Goal: Task Accomplishment & Management: Complete application form

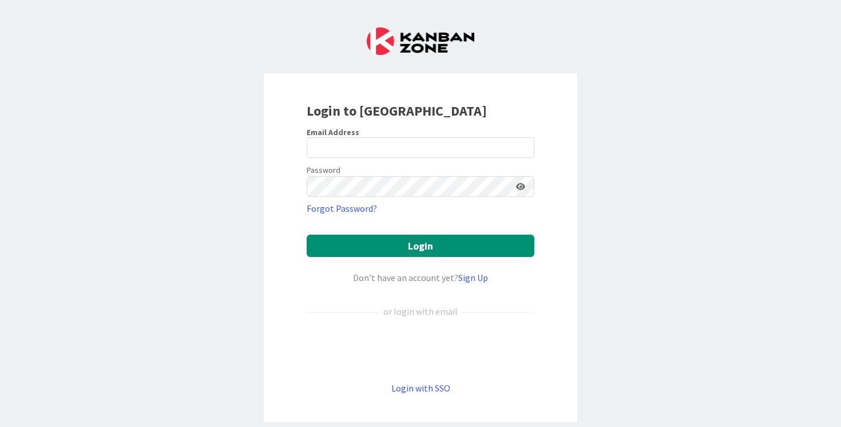
click at [361, 332] on form "Email Address Password Forgot Password? Login Don’t have an account yet? Sign U…" at bounding box center [420, 261] width 228 height 268
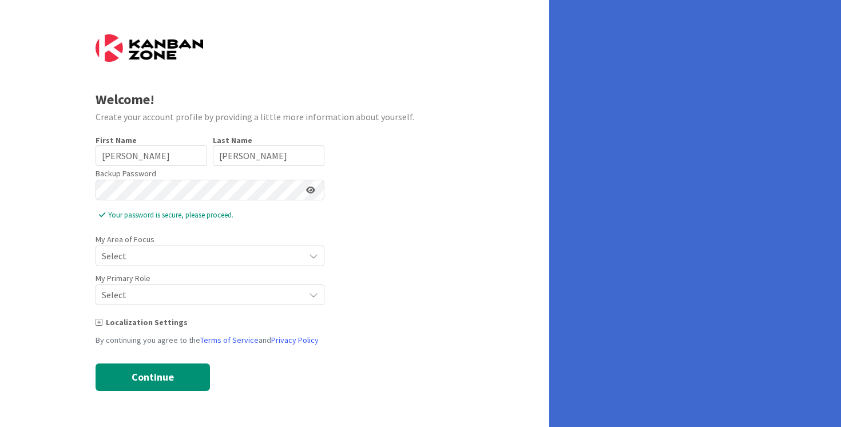
click at [193, 258] on span "Select" at bounding box center [200, 256] width 197 height 16
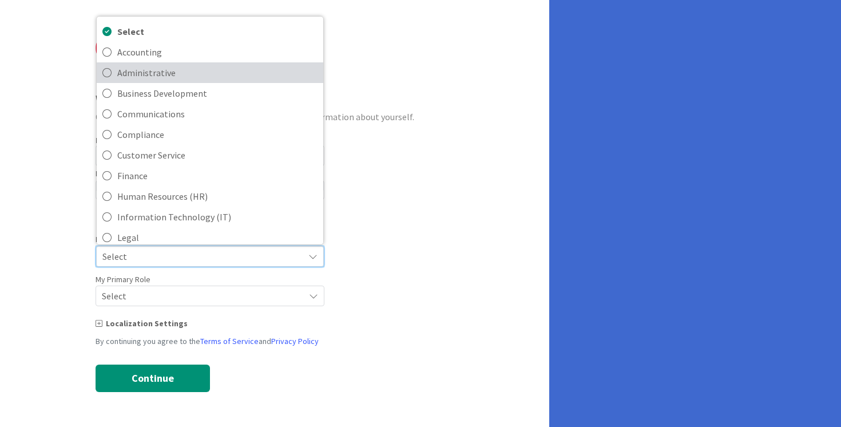
click at [173, 75] on span "Administrative" at bounding box center [217, 72] width 200 height 17
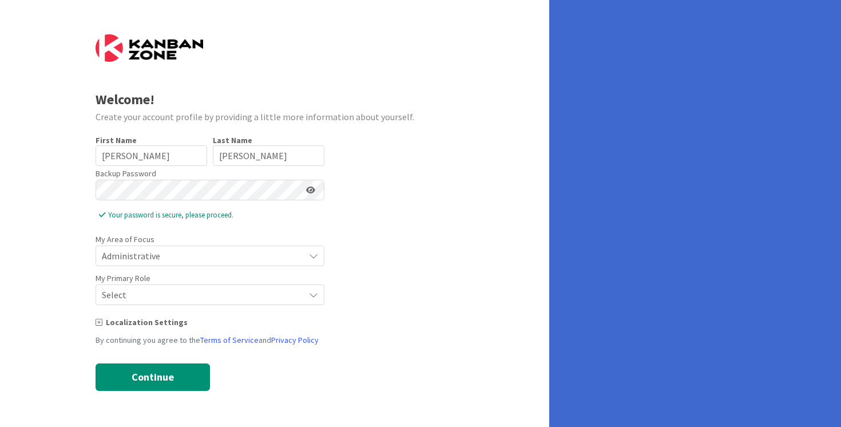
click at [174, 292] on span "Select" at bounding box center [200, 294] width 197 height 16
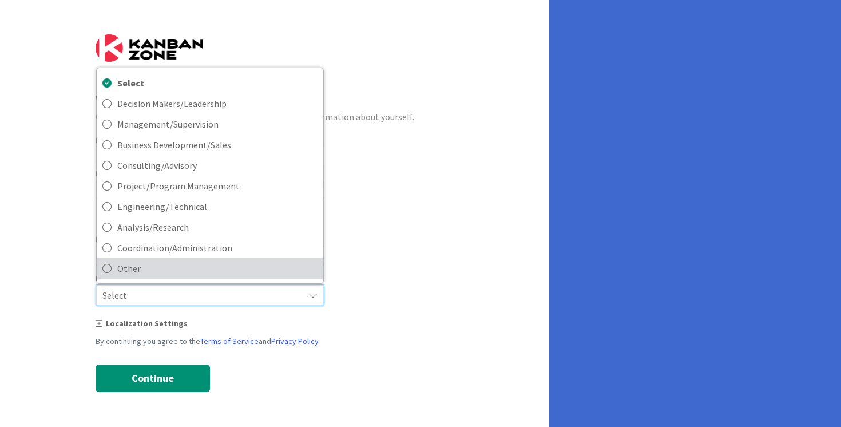
click at [170, 268] on span "Other" at bounding box center [217, 268] width 200 height 17
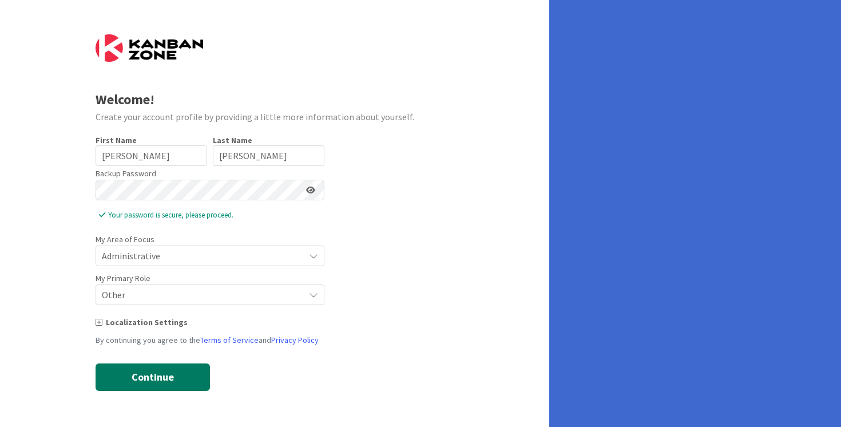
click at [163, 372] on button "Continue" at bounding box center [152, 376] width 114 height 27
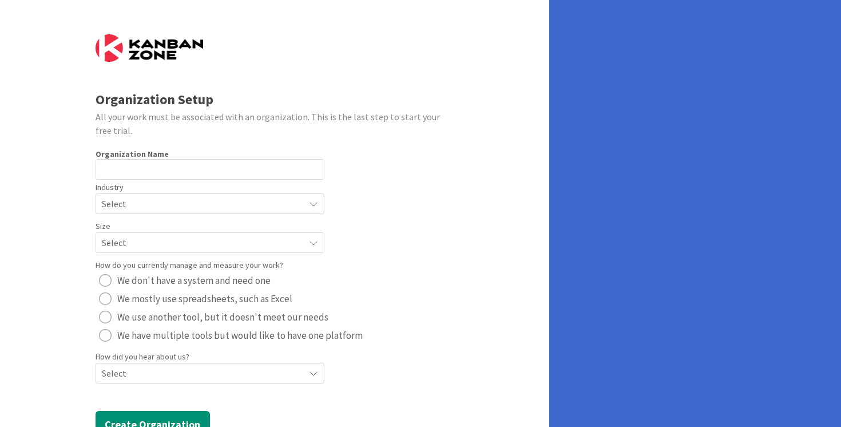
scroll to position [39, 0]
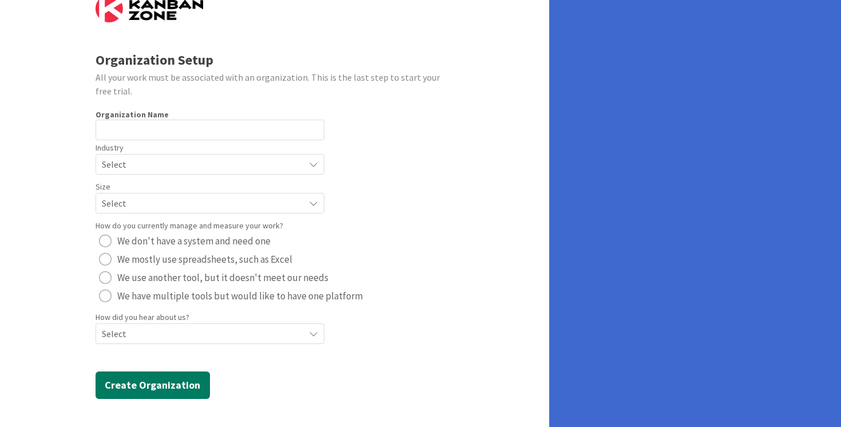
click at [173, 386] on button "Create Organization" at bounding box center [152, 384] width 114 height 27
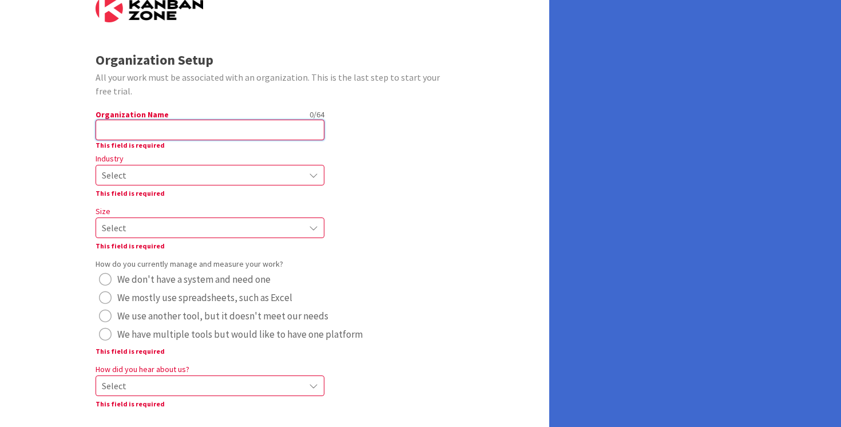
click at [165, 132] on input "text" at bounding box center [209, 130] width 229 height 21
type input "Halls High School"
radio button "radio"
click at [156, 177] on span "Select" at bounding box center [200, 175] width 197 height 16
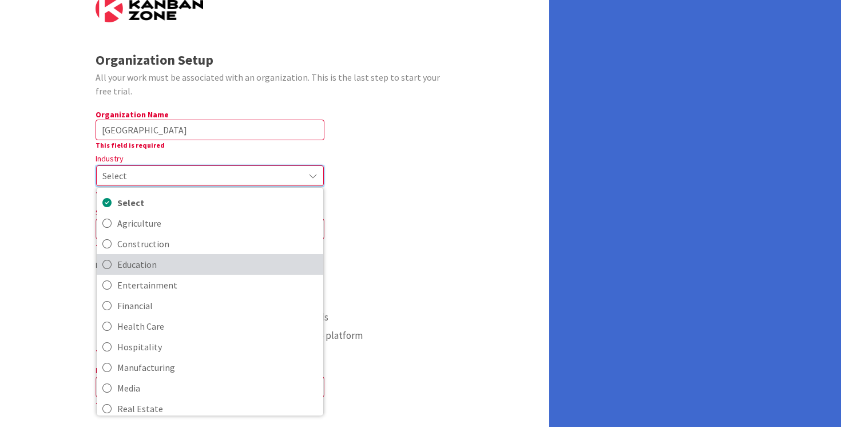
click at [146, 262] on span "Education" at bounding box center [217, 264] width 200 height 17
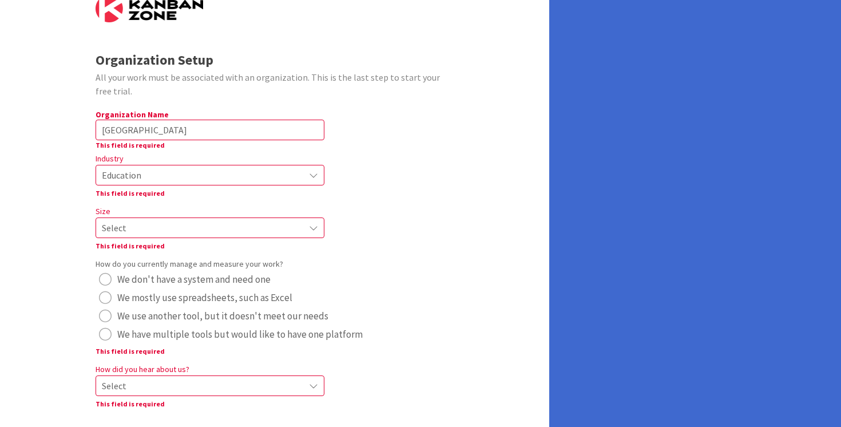
click at [149, 232] on span "Select" at bounding box center [200, 228] width 197 height 16
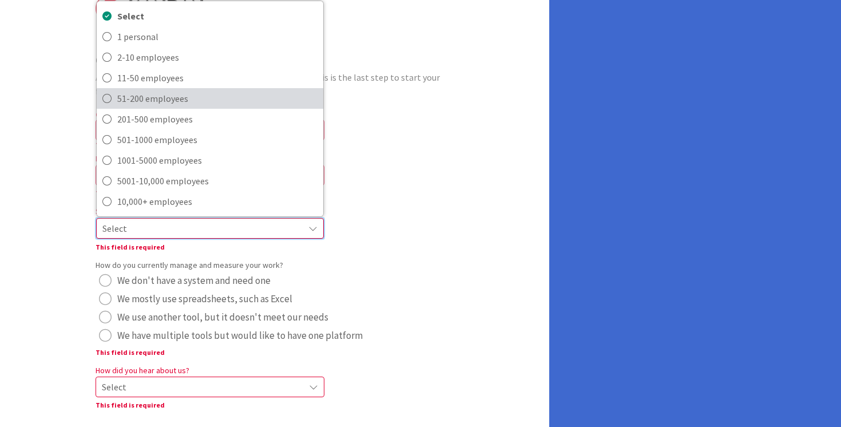
click at [156, 96] on span "51-200 employees" at bounding box center [217, 98] width 200 height 17
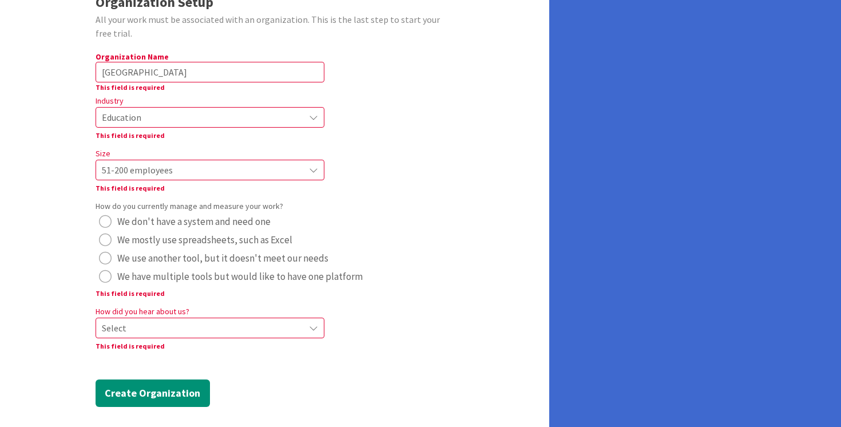
scroll to position [98, 0]
click at [206, 238] on span "We mostly use spreadsheets, such as Excel" at bounding box center [204, 238] width 175 height 17
click at [186, 325] on span "Select" at bounding box center [200, 326] width 197 height 16
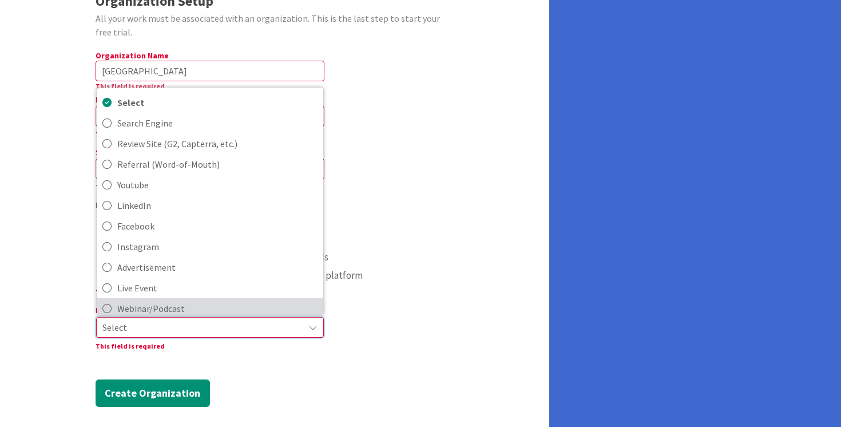
click at [171, 306] on span "Webinar/Podcast" at bounding box center [217, 308] width 200 height 17
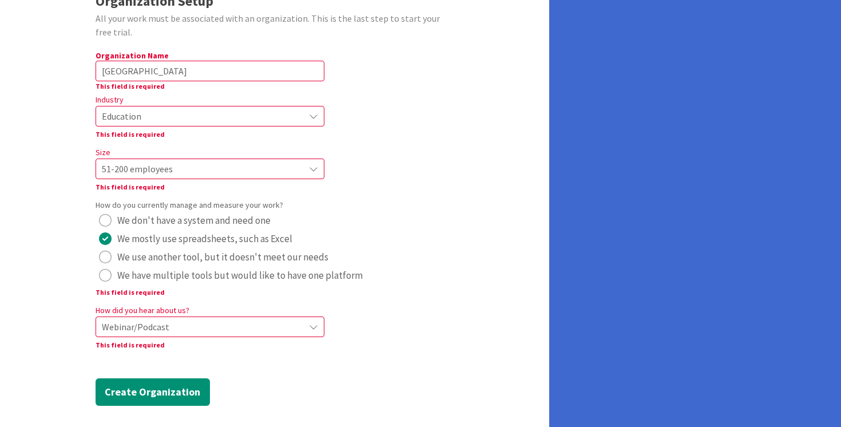
click at [214, 357] on form "Organization Setup All your work must be associated with an organization. This …" at bounding box center [274, 170] width 359 height 469
click at [156, 391] on button "Create Organization" at bounding box center [152, 391] width 114 height 27
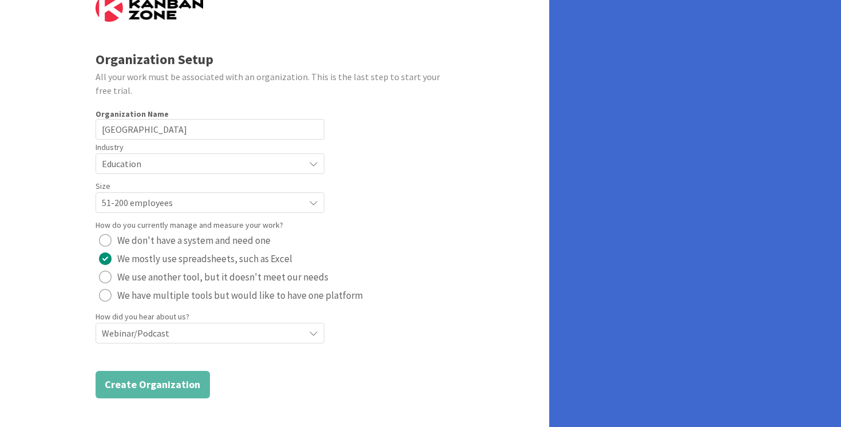
scroll to position [39, 0]
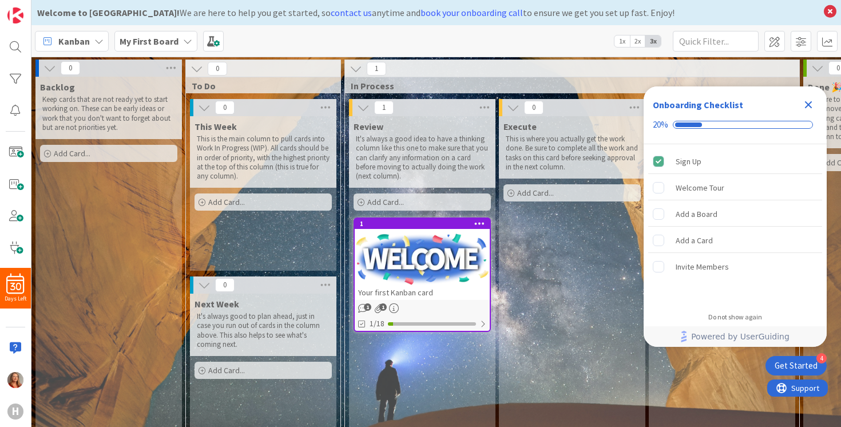
click at [812, 102] on icon "Close Checklist" at bounding box center [808, 105] width 14 height 14
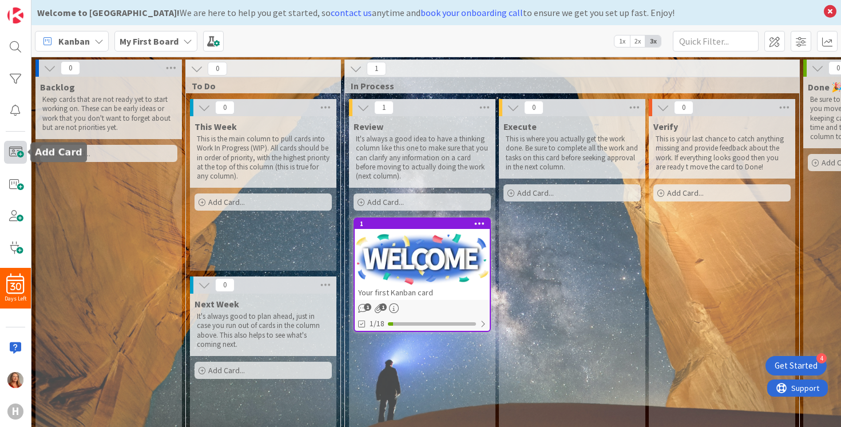
click at [13, 152] on span at bounding box center [15, 152] width 23 height 23
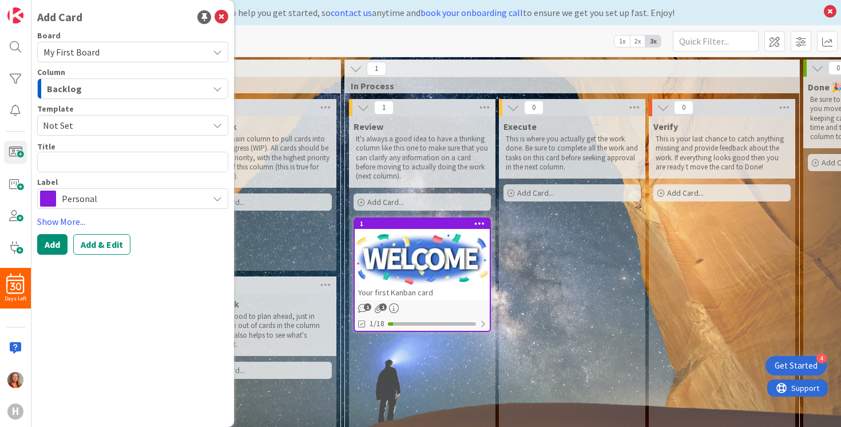
click at [123, 49] on span "My First Board" at bounding box center [122, 52] width 159 height 16
click at [123, 50] on span "My First Board" at bounding box center [122, 52] width 159 height 16
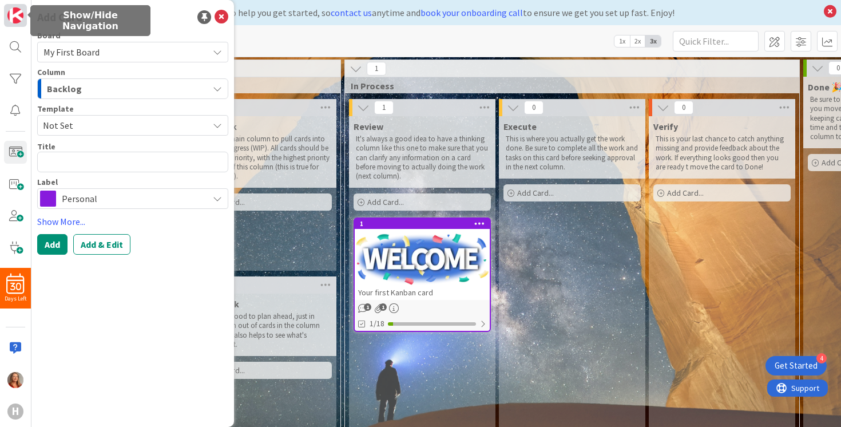
click at [18, 11] on img at bounding box center [15, 15] width 16 height 16
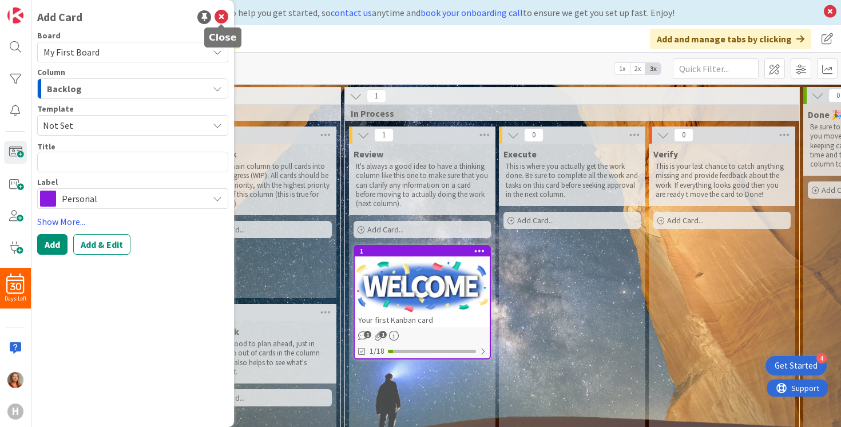
click at [221, 17] on icon at bounding box center [221, 17] width 14 height 14
